Goal: Transaction & Acquisition: Purchase product/service

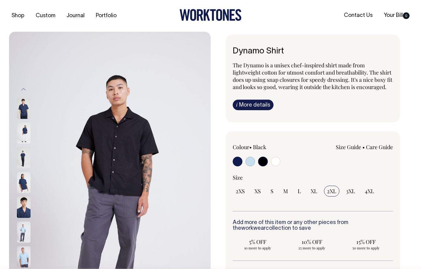
click at [353, 109] on div "i More details Material The off-white is made from 100% cotton custom weave. Th…" at bounding box center [313, 105] width 160 height 11
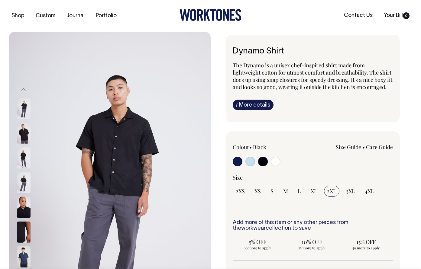
click at [235, 167] on input "radio" at bounding box center [238, 162] width 10 height 10
radio input "true"
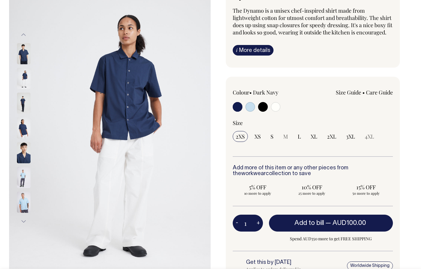
scroll to position [55, 0]
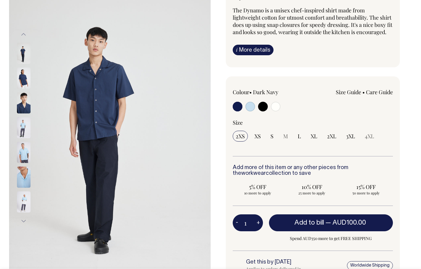
click at [239, 112] on input "radio" at bounding box center [238, 107] width 10 height 10
click at [251, 112] on input "radio" at bounding box center [250, 107] width 10 height 10
radio input "true"
select select "True Blue"
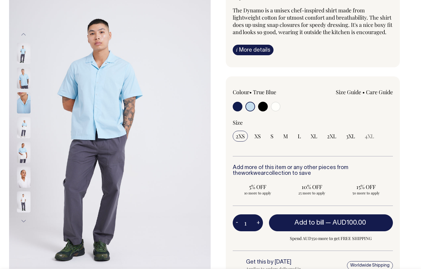
click at [267, 112] on input "radio" at bounding box center [263, 107] width 10 height 10
radio input "true"
select select "Black"
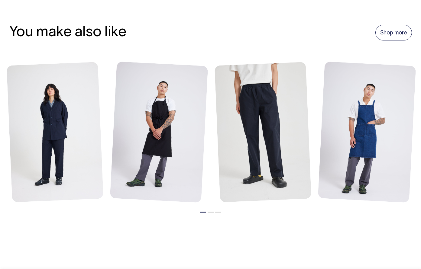
scroll to position [653, 0]
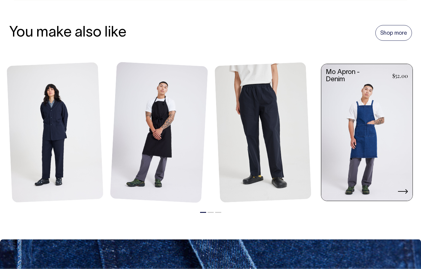
click at [352, 104] on link at bounding box center [366, 133] width 91 height 138
